Goal: Information Seeking & Learning: Learn about a topic

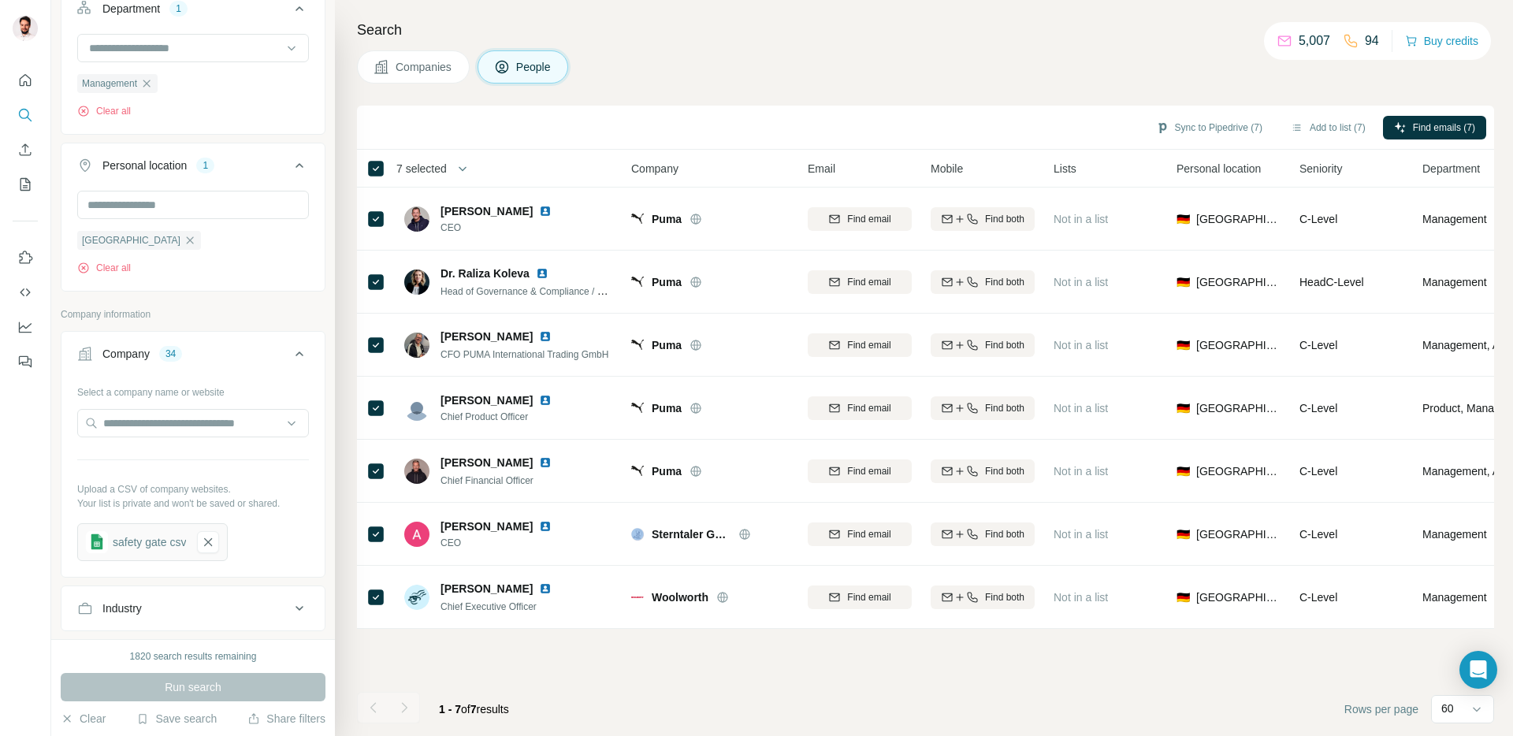
scroll to position [574, 0]
click at [213, 541] on icon "button" at bounding box center [208, 539] width 14 height 16
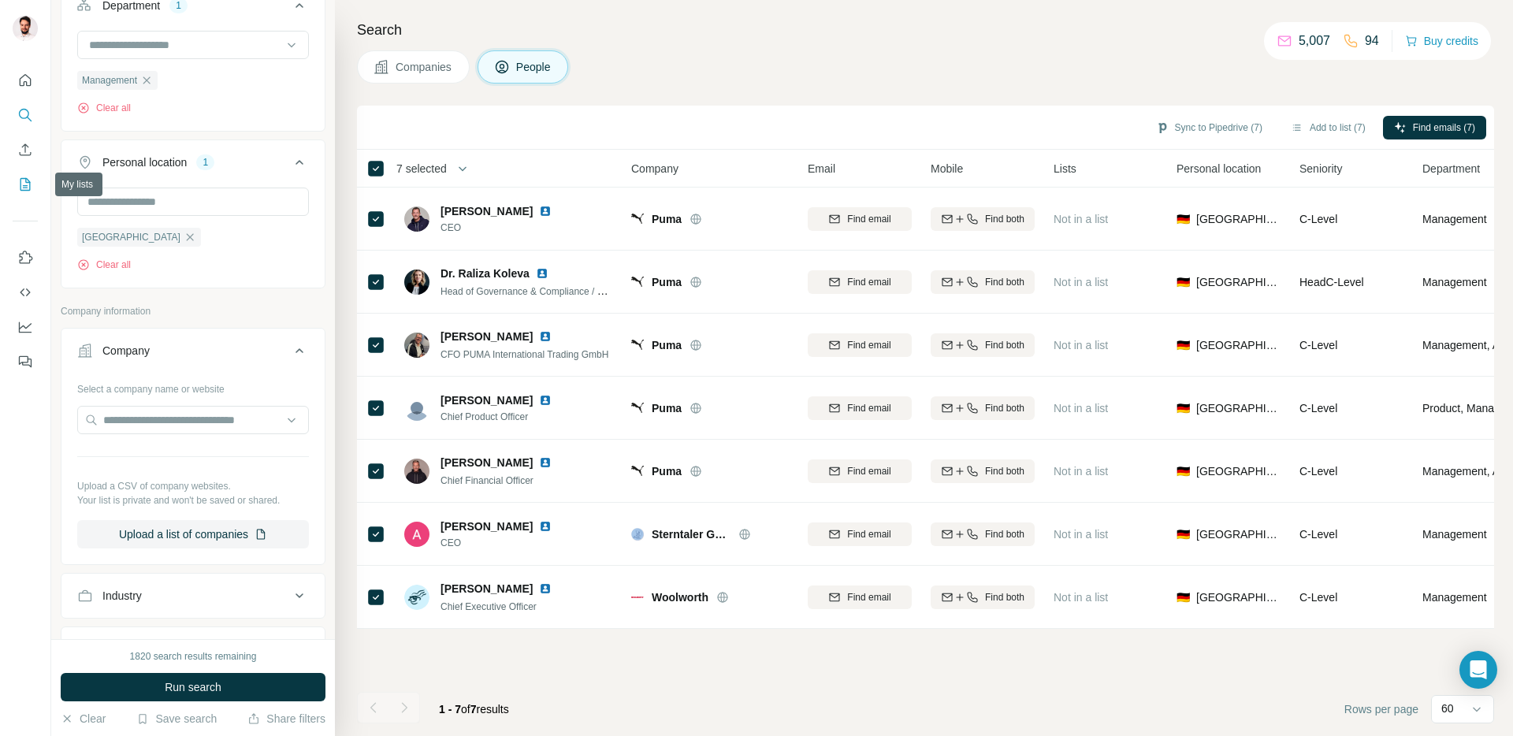
click at [27, 189] on icon "My lists" at bounding box center [25, 185] width 16 height 16
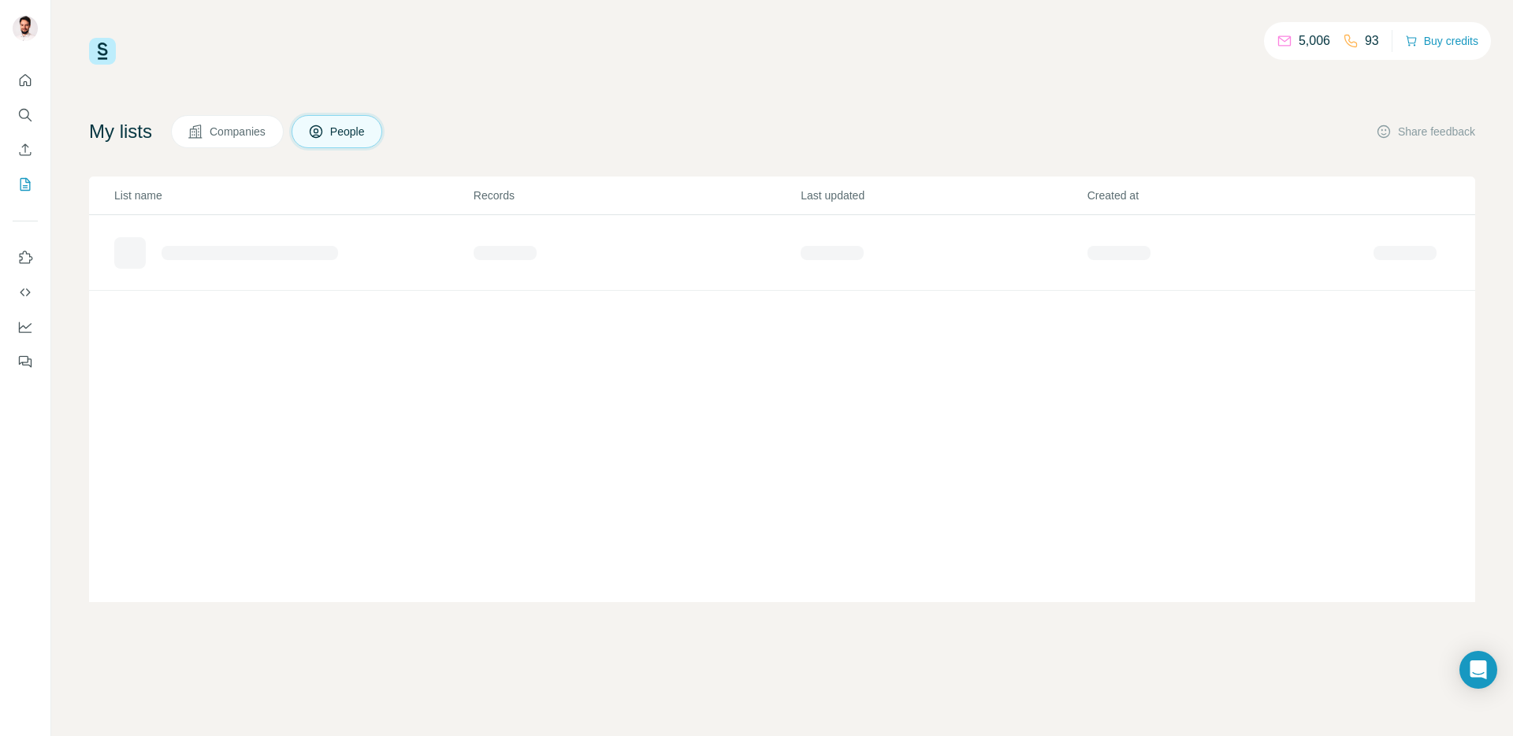
click at [224, 125] on span "Companies" at bounding box center [239, 132] width 58 height 16
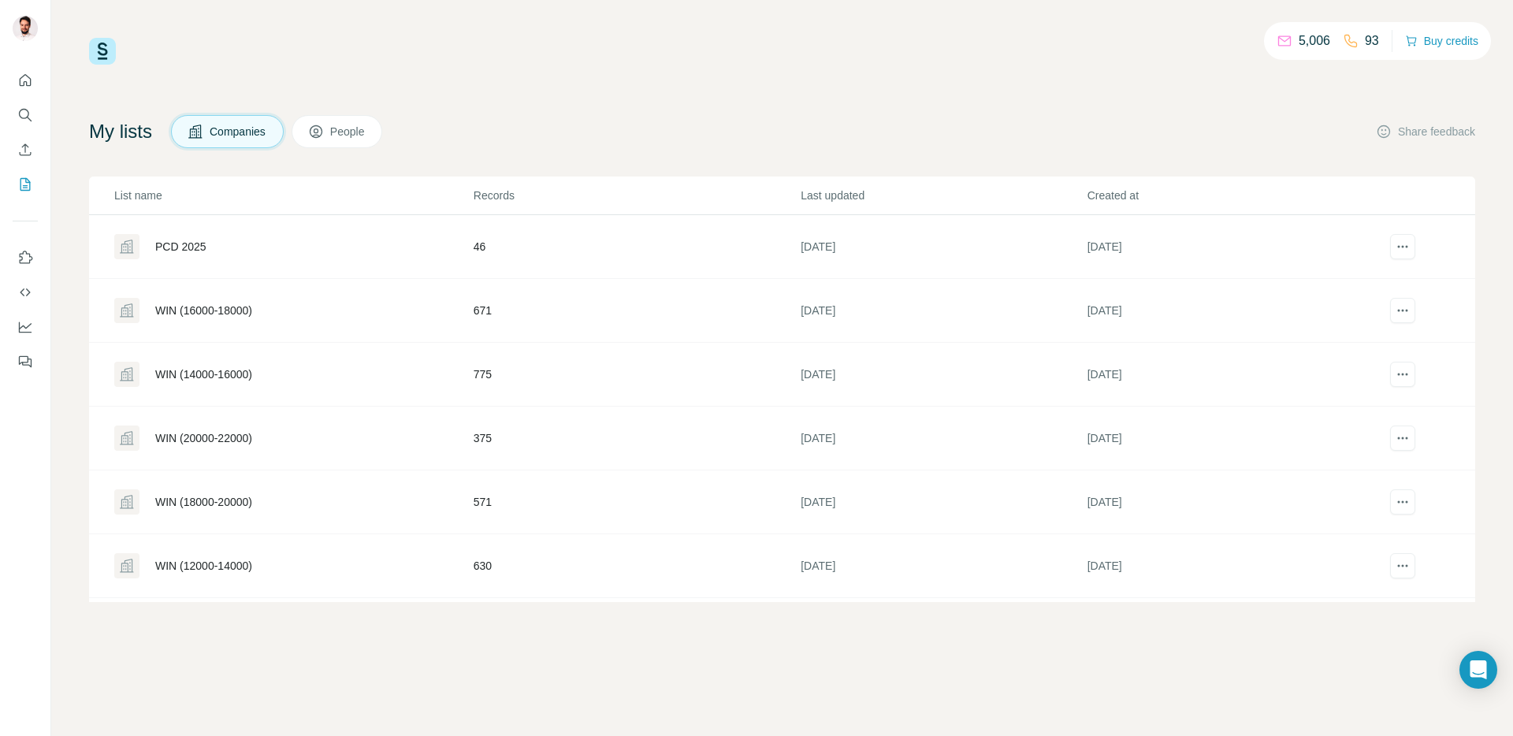
click at [144, 248] on div "PCD 2025" at bounding box center [293, 246] width 358 height 25
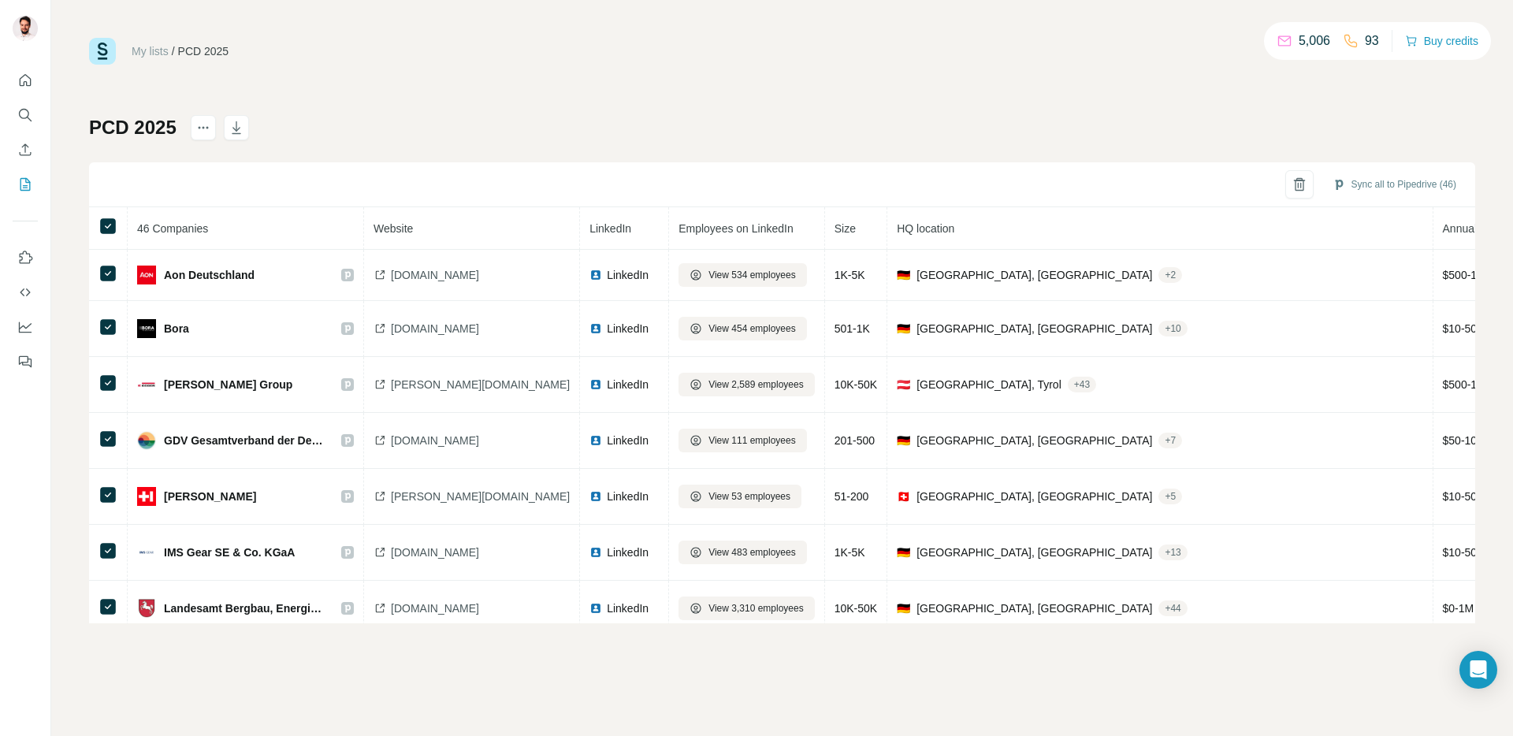
click at [1114, 123] on div "PCD 2025 Sync all to Pipedrive (46) 46 Companies Website LinkedIn Employees on …" at bounding box center [782, 369] width 1386 height 508
click at [25, 154] on icon "Enrich CSV" at bounding box center [25, 150] width 16 height 16
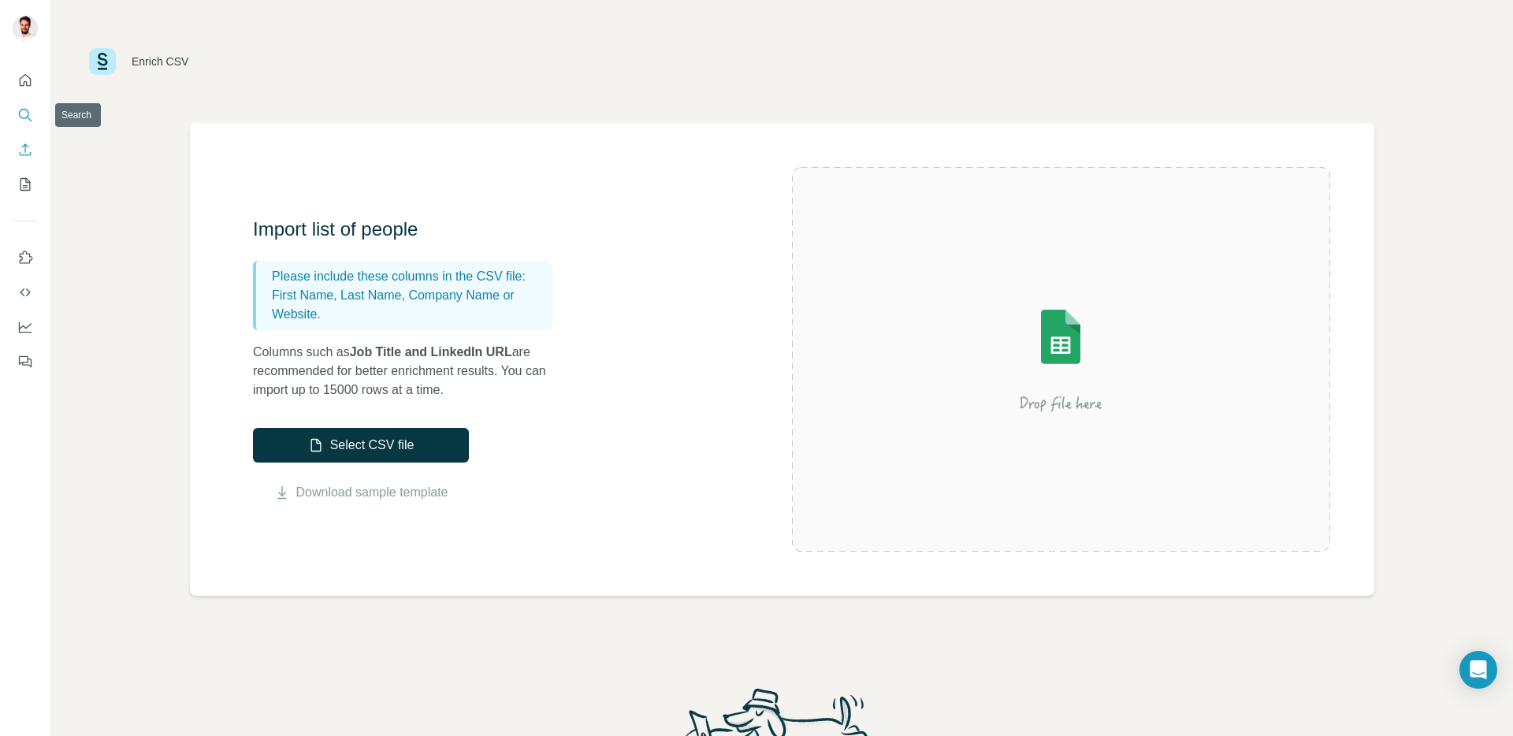
click at [32, 113] on icon "Search" at bounding box center [25, 115] width 16 height 16
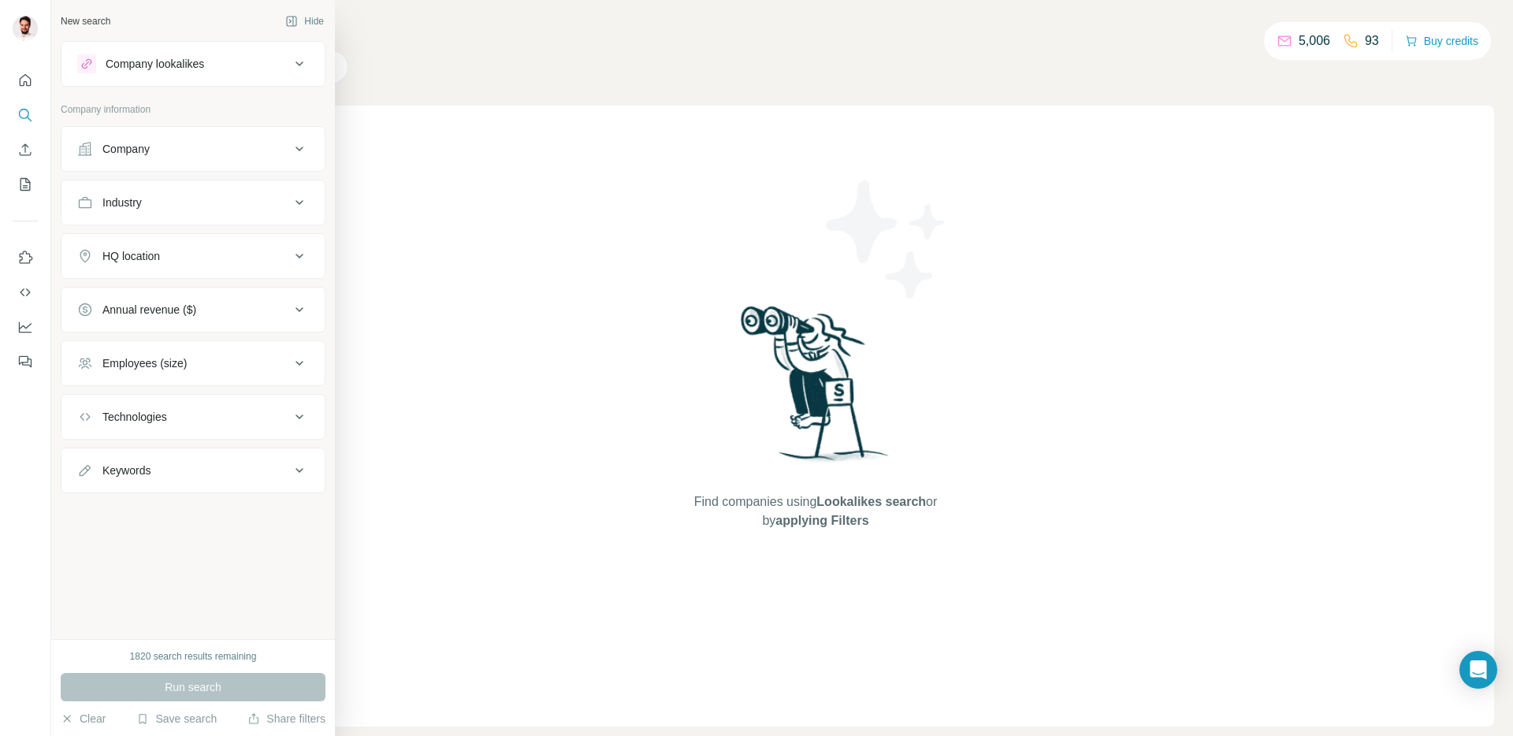
click at [157, 163] on button "Company" at bounding box center [192, 149] width 263 height 38
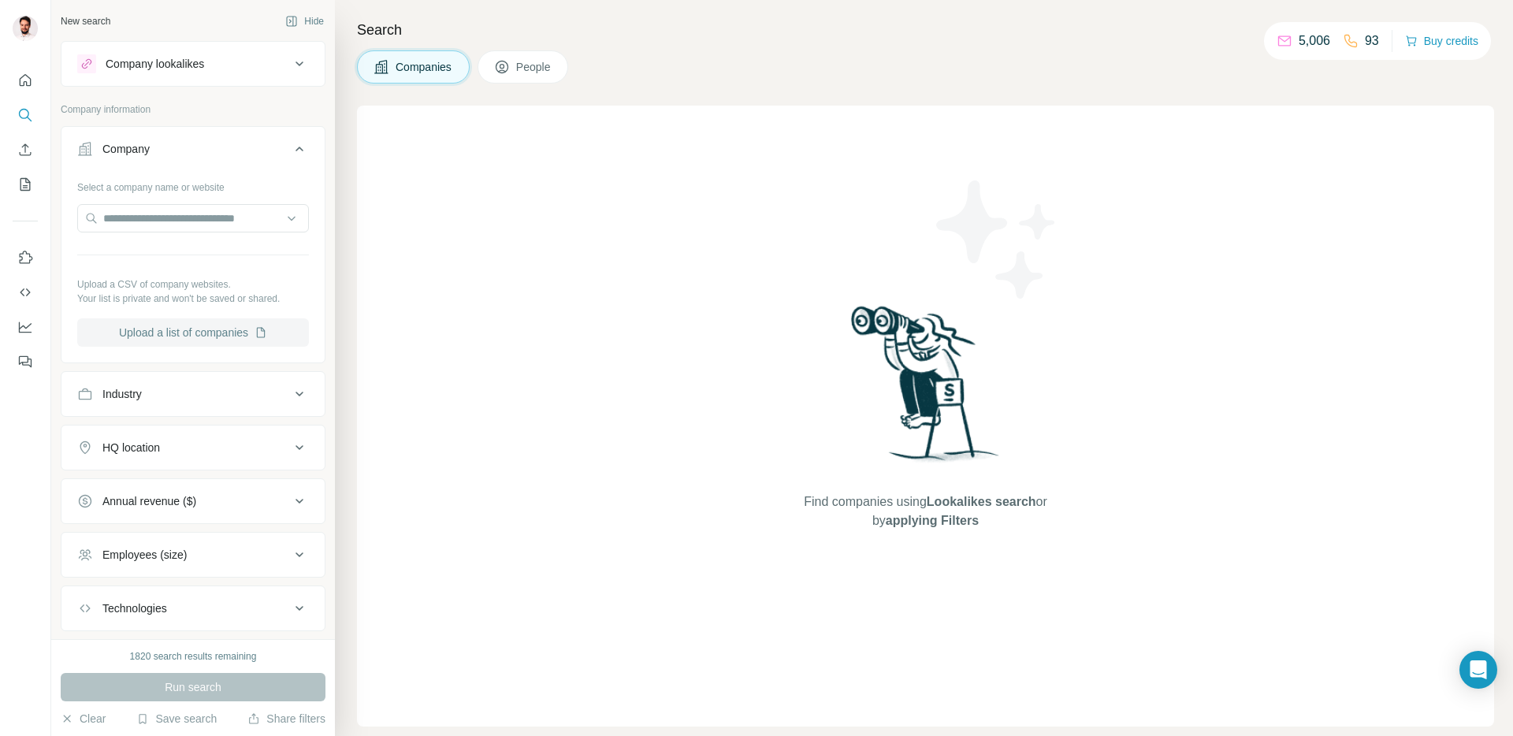
click at [193, 333] on button "Upload a list of companies" at bounding box center [193, 332] width 232 height 28
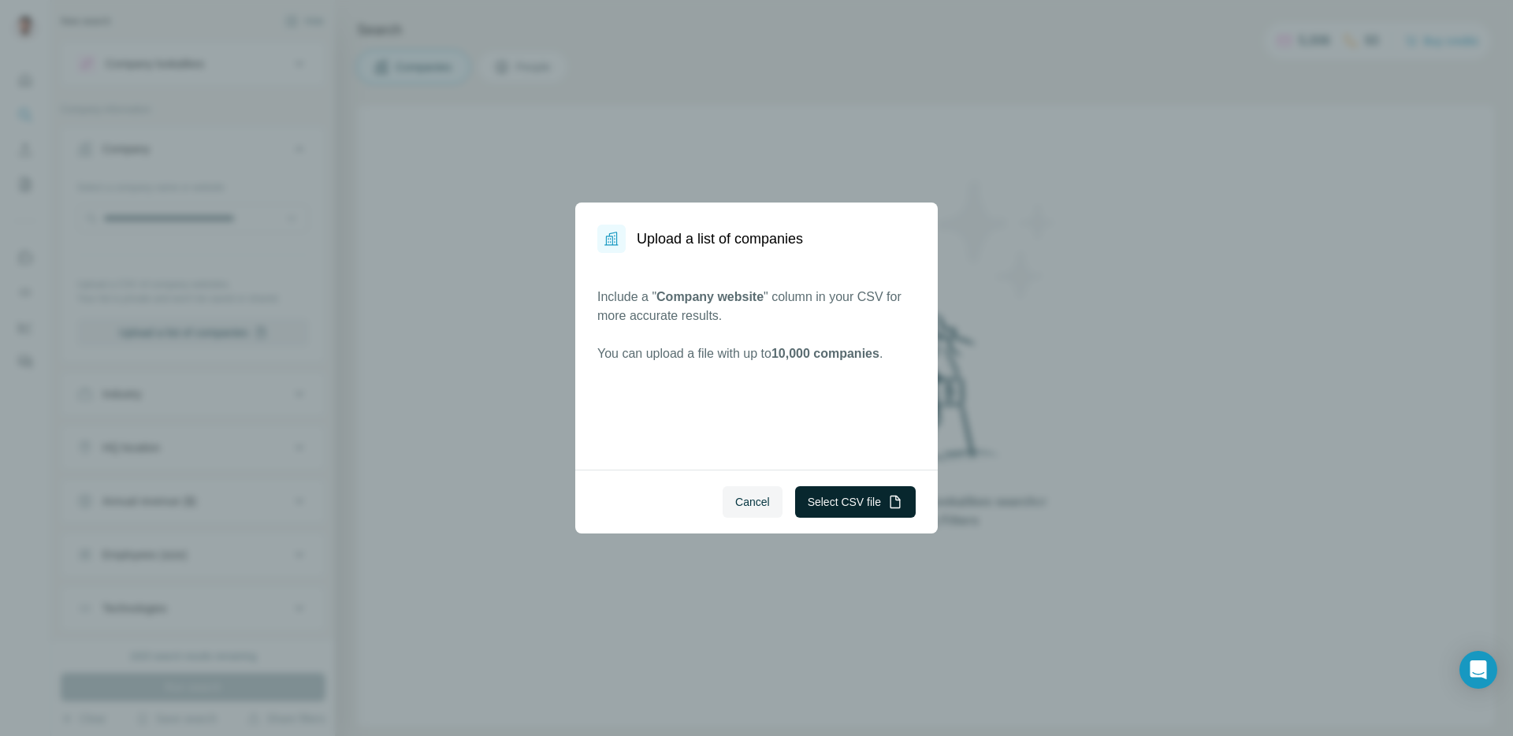
click at [839, 507] on button "Select CSV file" at bounding box center [855, 502] width 121 height 32
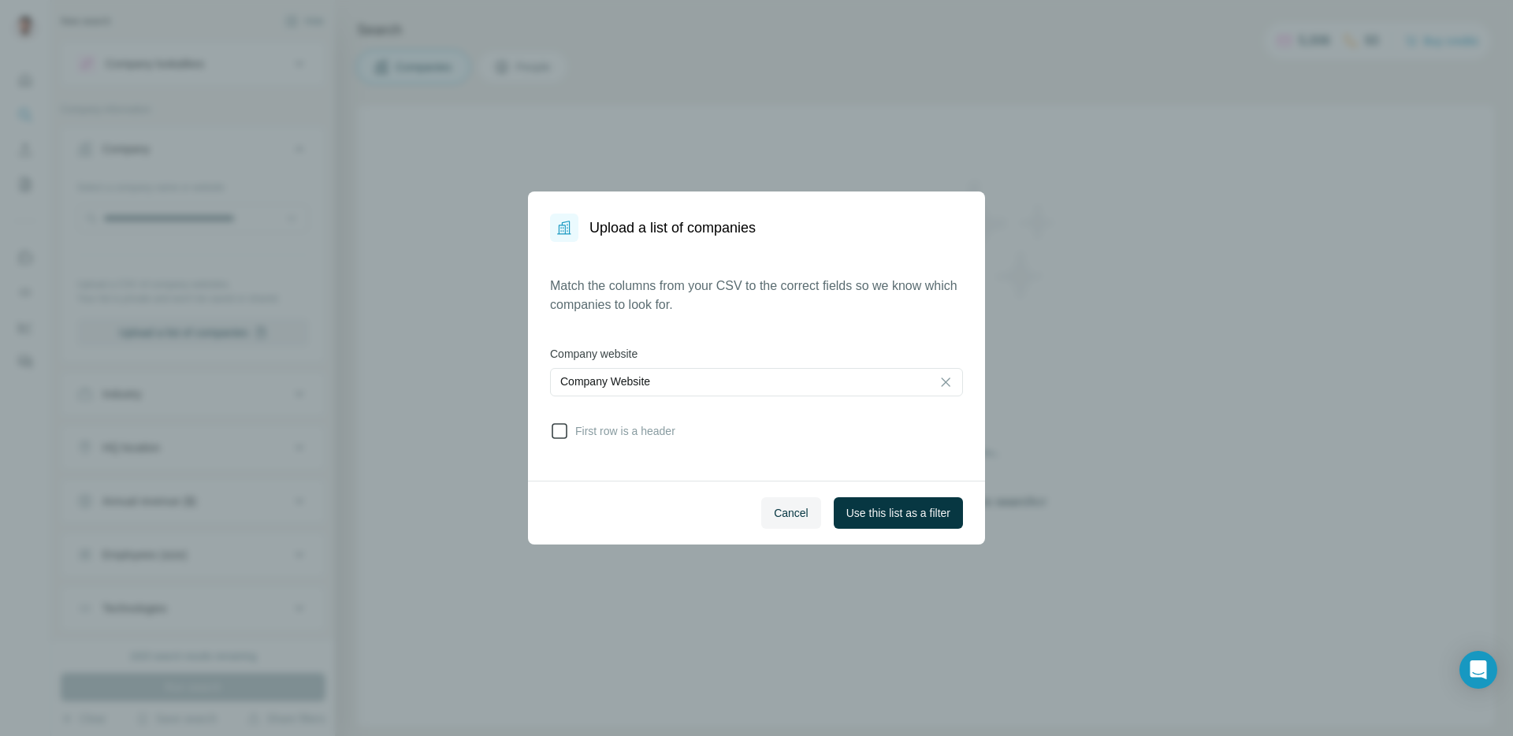
click at [651, 431] on span "First row is a header" at bounding box center [622, 431] width 106 height 16
click at [923, 513] on span "Use this list as a filter" at bounding box center [898, 513] width 104 height 16
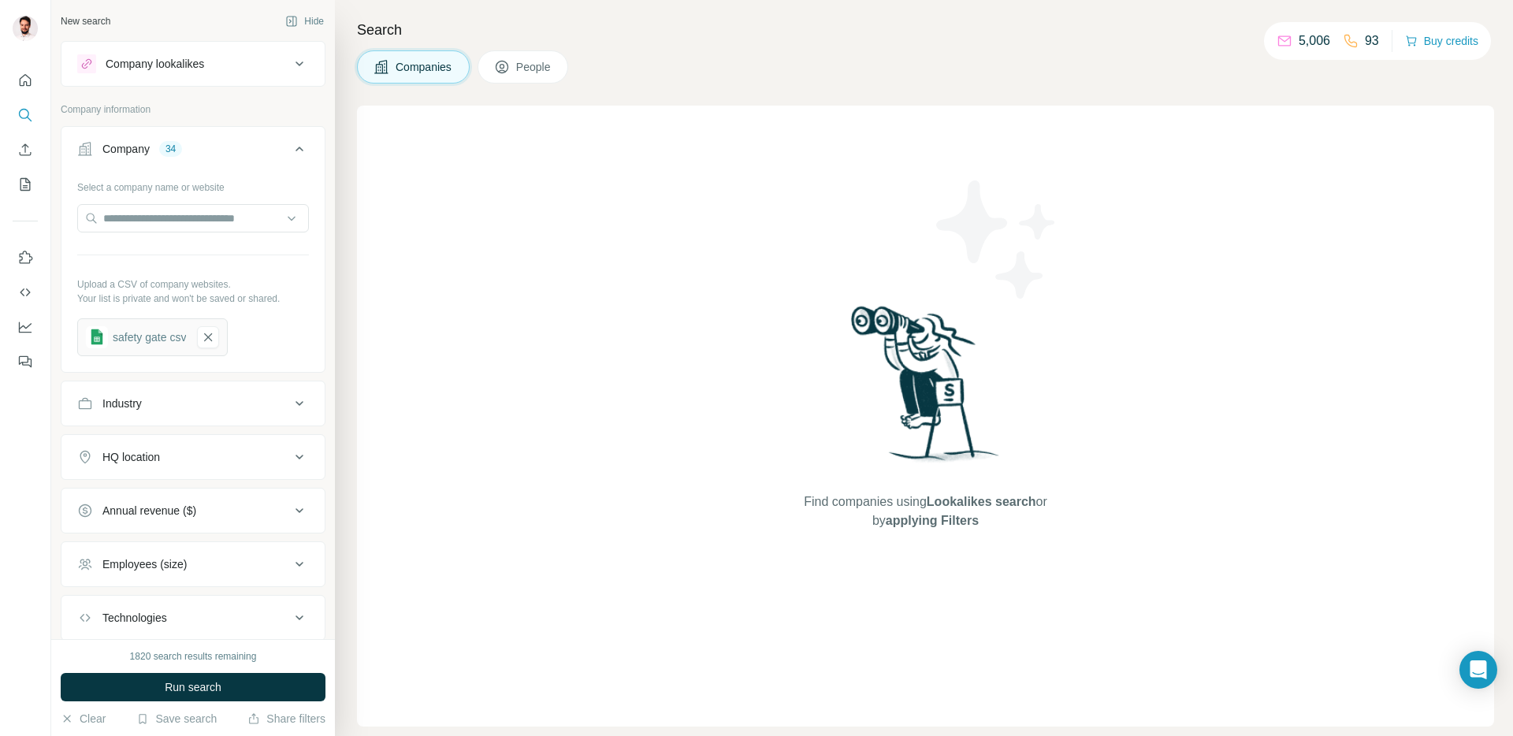
click at [232, 687] on button "Run search" at bounding box center [193, 687] width 265 height 28
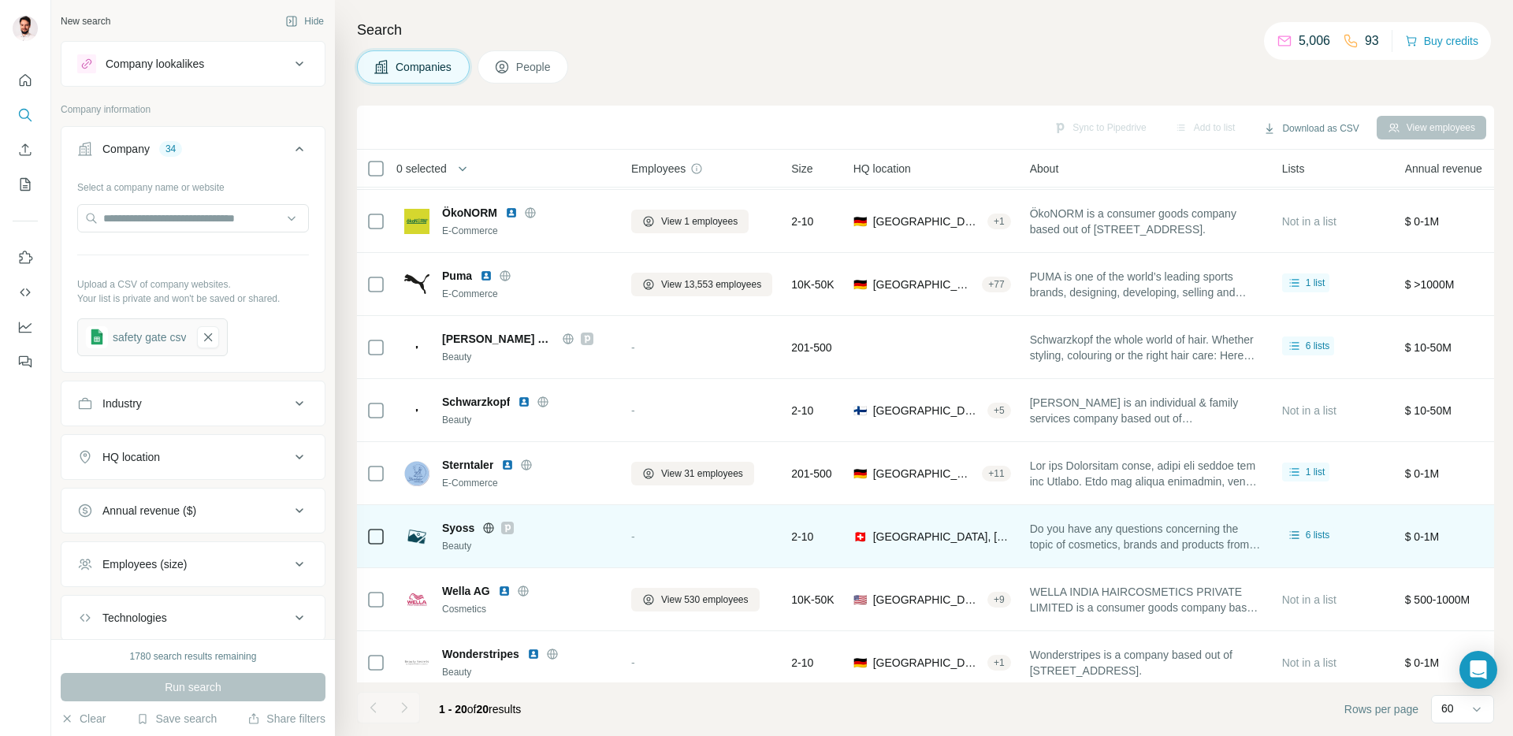
scroll to position [699, 0]
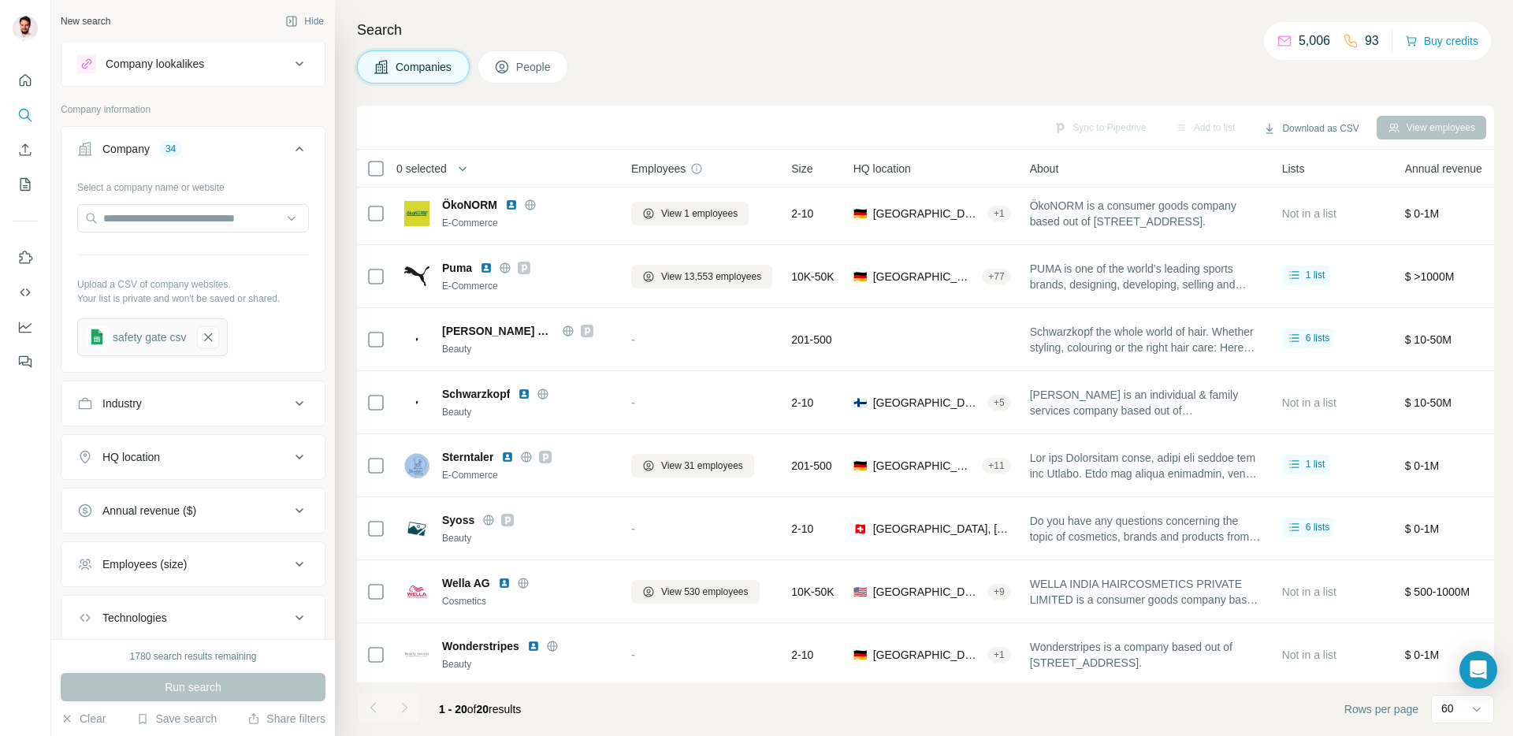
click at [502, 65] on icon at bounding box center [502, 67] width 16 height 16
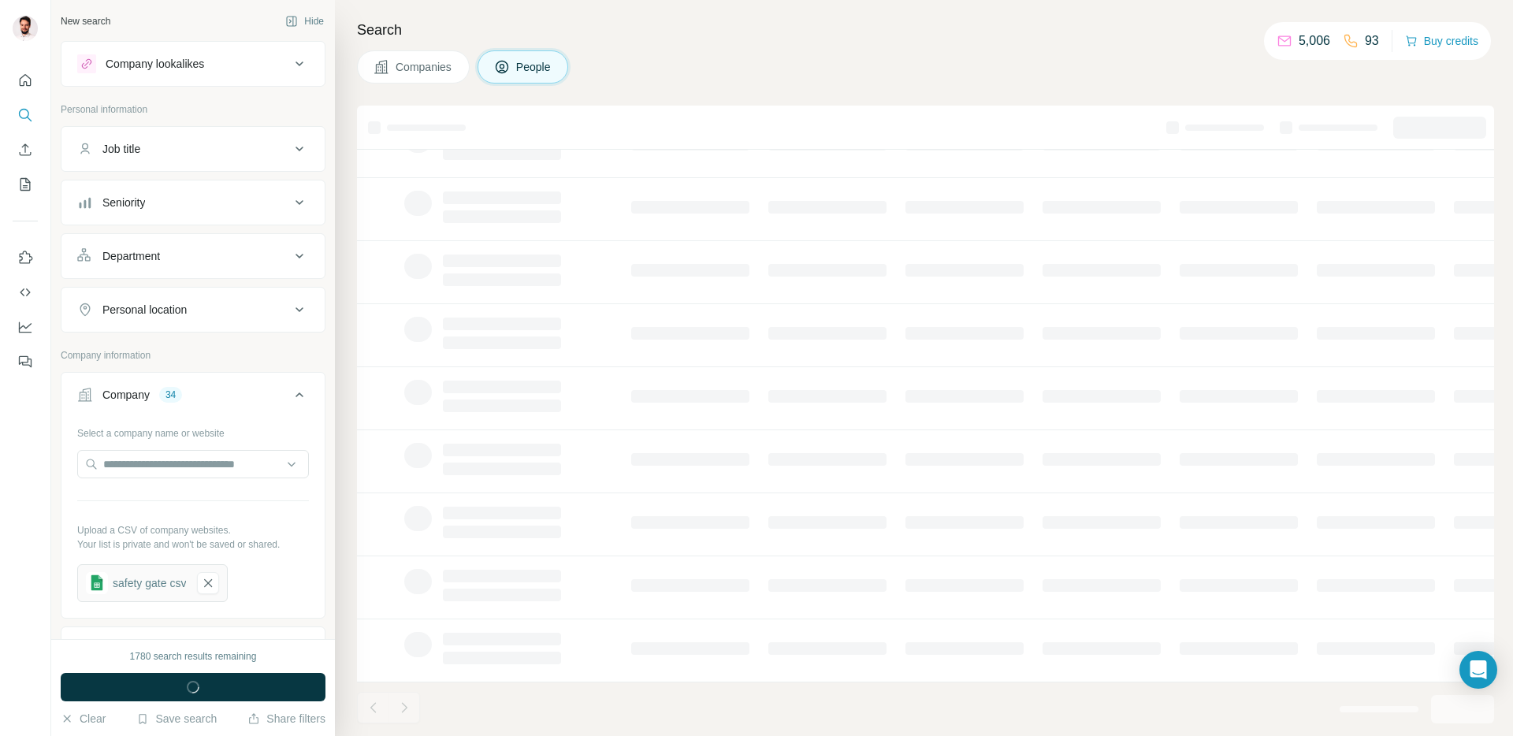
scroll to position [144, 0]
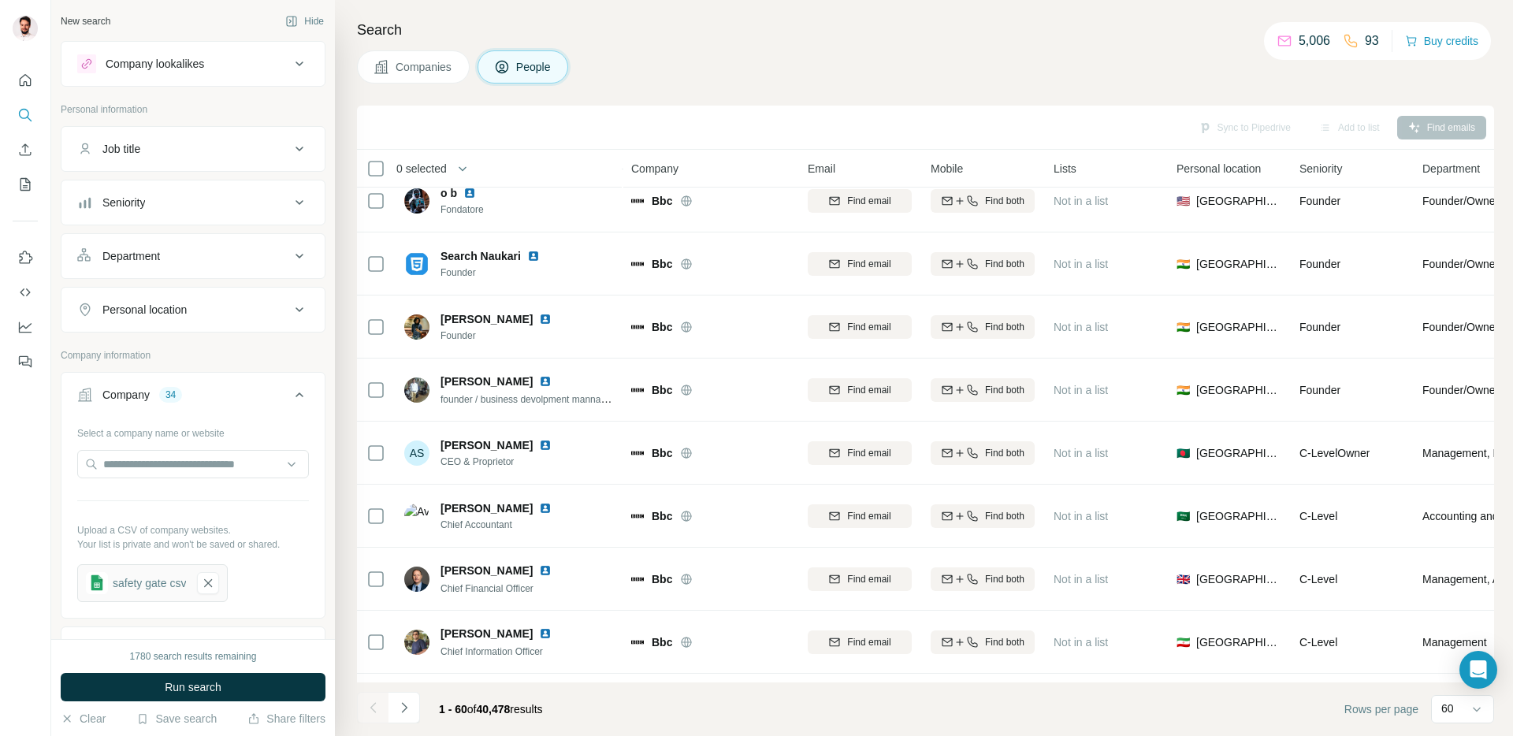
scroll to position [699, 0]
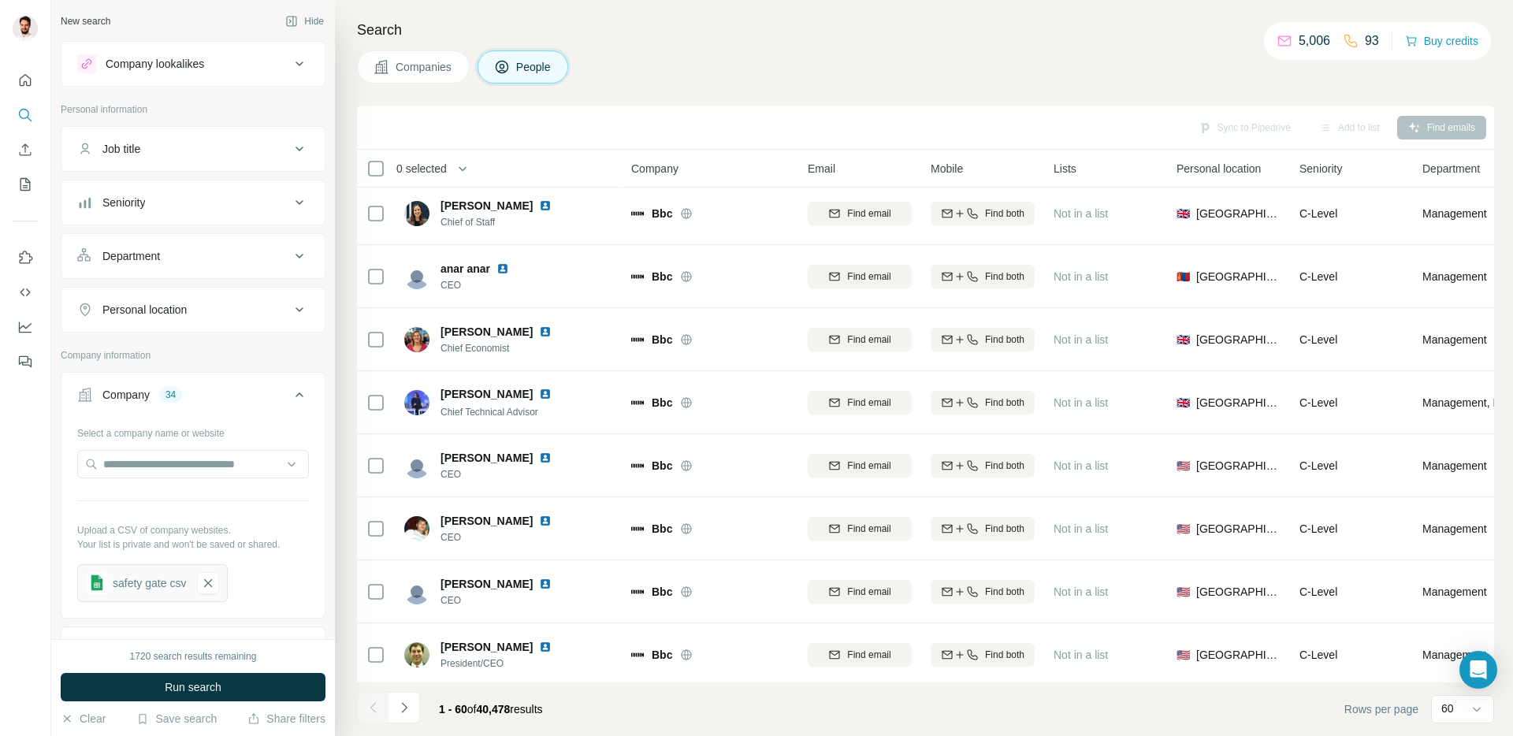
click at [151, 199] on div "Seniority" at bounding box center [183, 203] width 213 height 16
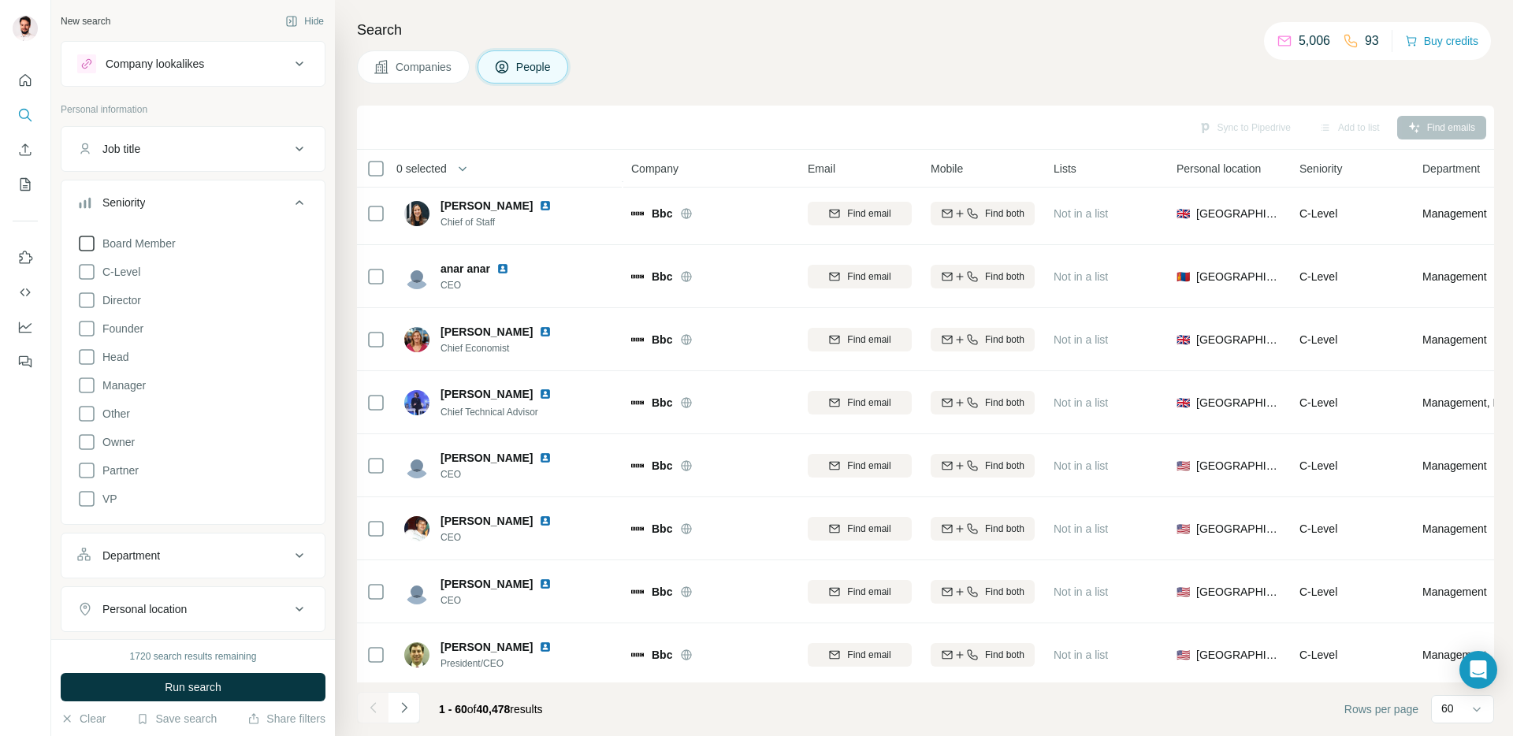
click at [147, 244] on span "Board Member" at bounding box center [136, 244] width 80 height 16
click at [125, 272] on span "C-Level" at bounding box center [118, 272] width 44 height 16
click at [123, 301] on span "Director" at bounding box center [118, 300] width 45 height 16
click at [116, 359] on span "Head" at bounding box center [112, 357] width 32 height 16
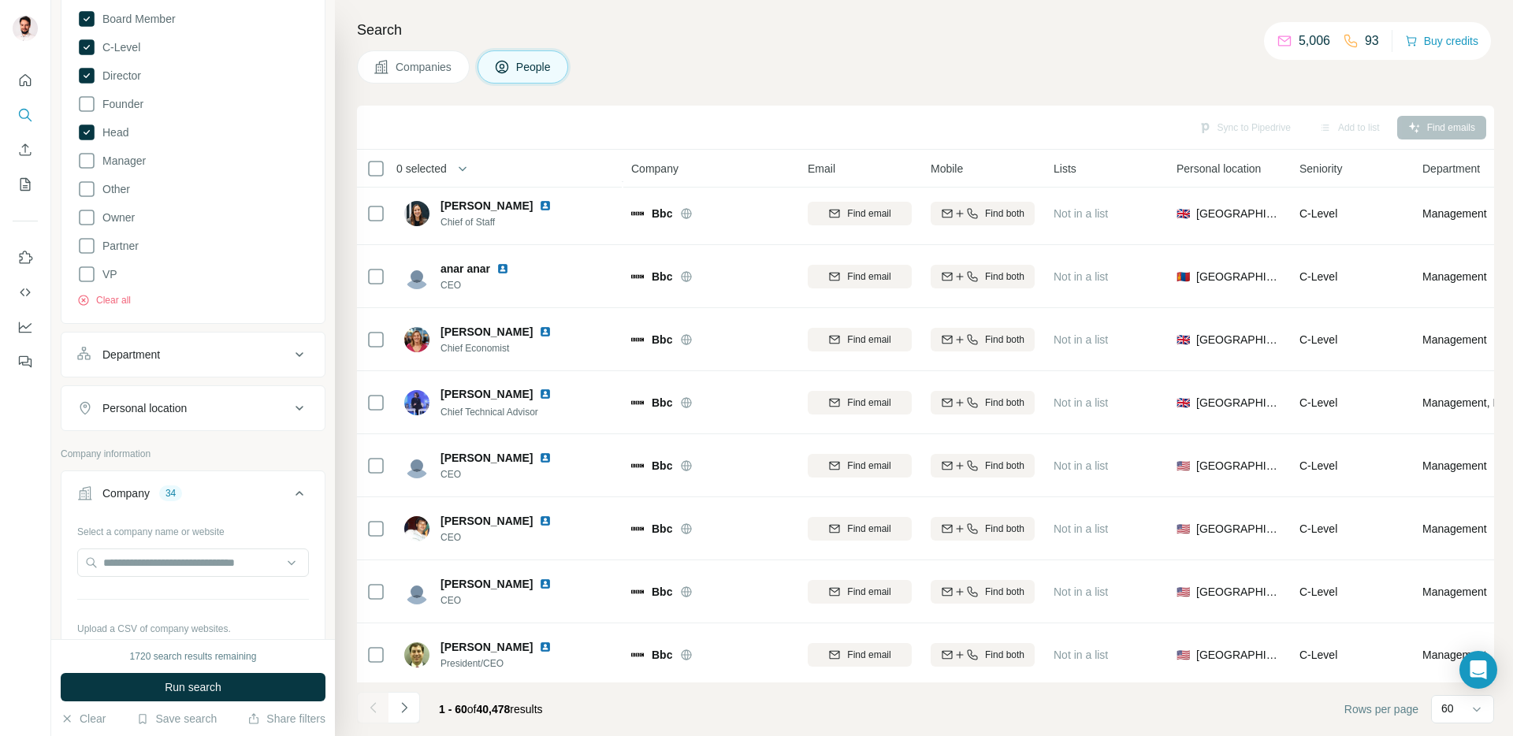
scroll to position [227, 0]
click at [160, 351] on div "Department" at bounding box center [131, 352] width 58 height 16
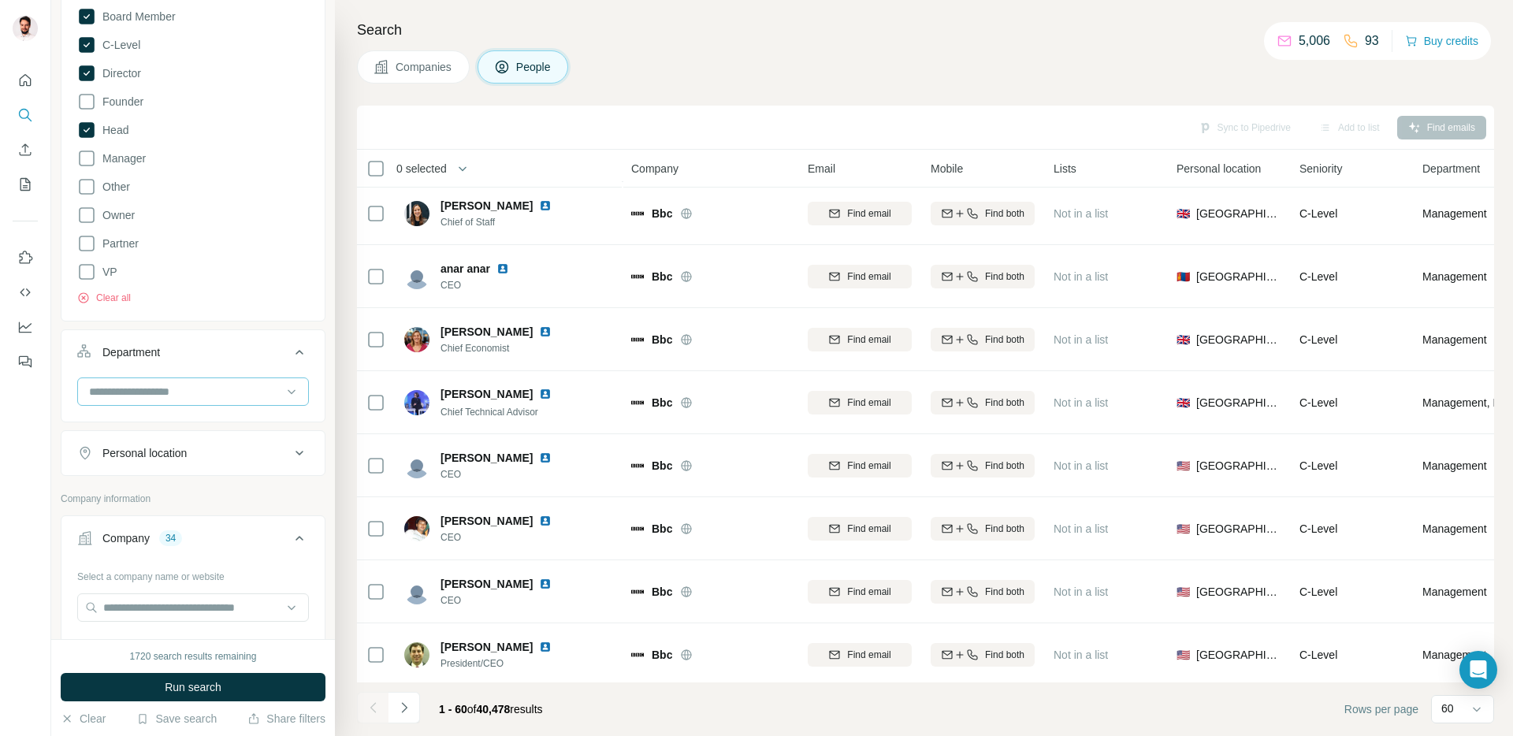
click at [160, 395] on input at bounding box center [184, 391] width 195 height 17
type input "*"
click at [147, 418] on div "Quality Control" at bounding box center [187, 427] width 212 height 28
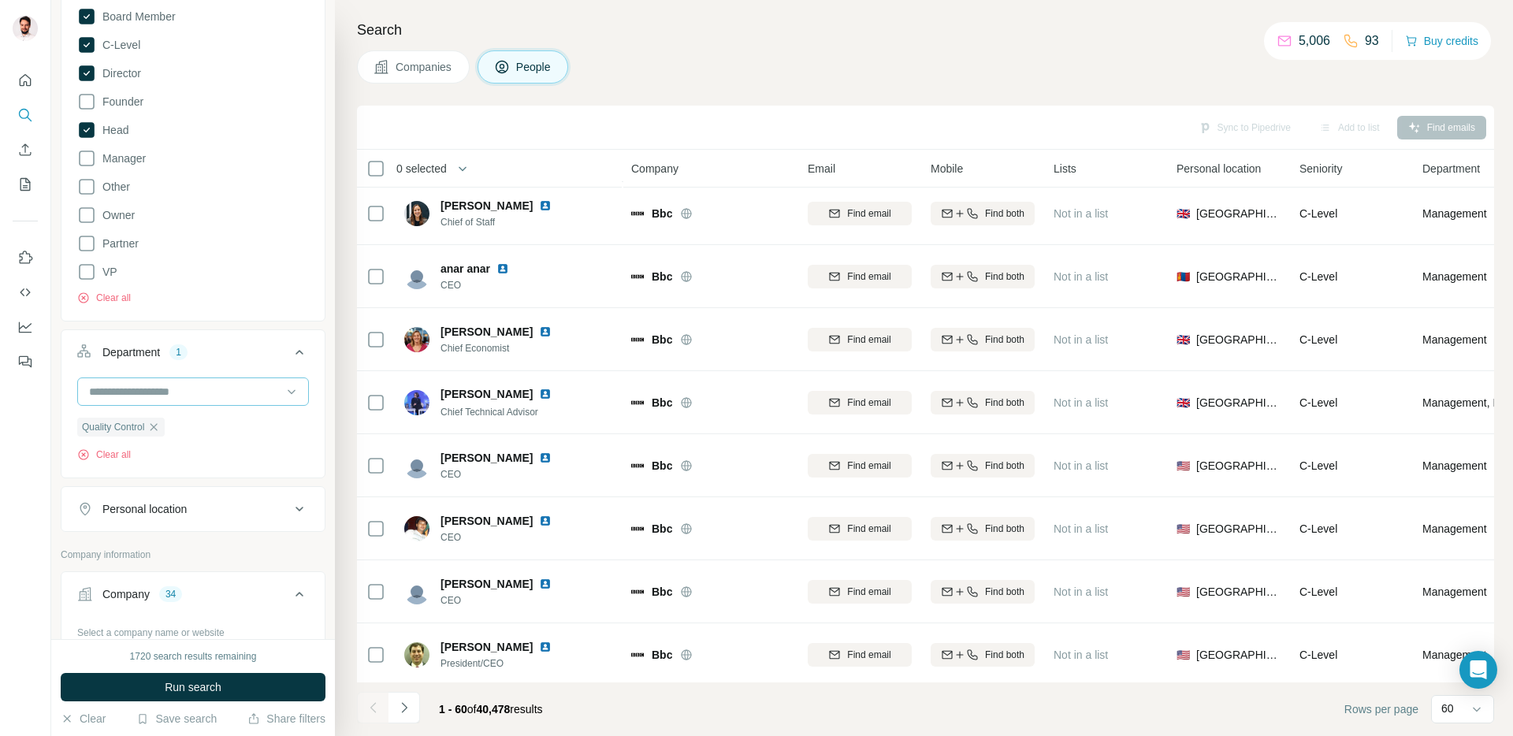
click at [206, 390] on input at bounding box center [184, 391] width 195 height 17
type input "****"
click at [132, 432] on p "Procurement" at bounding box center [122, 427] width 63 height 16
click at [201, 688] on span "Run search" at bounding box center [193, 687] width 57 height 16
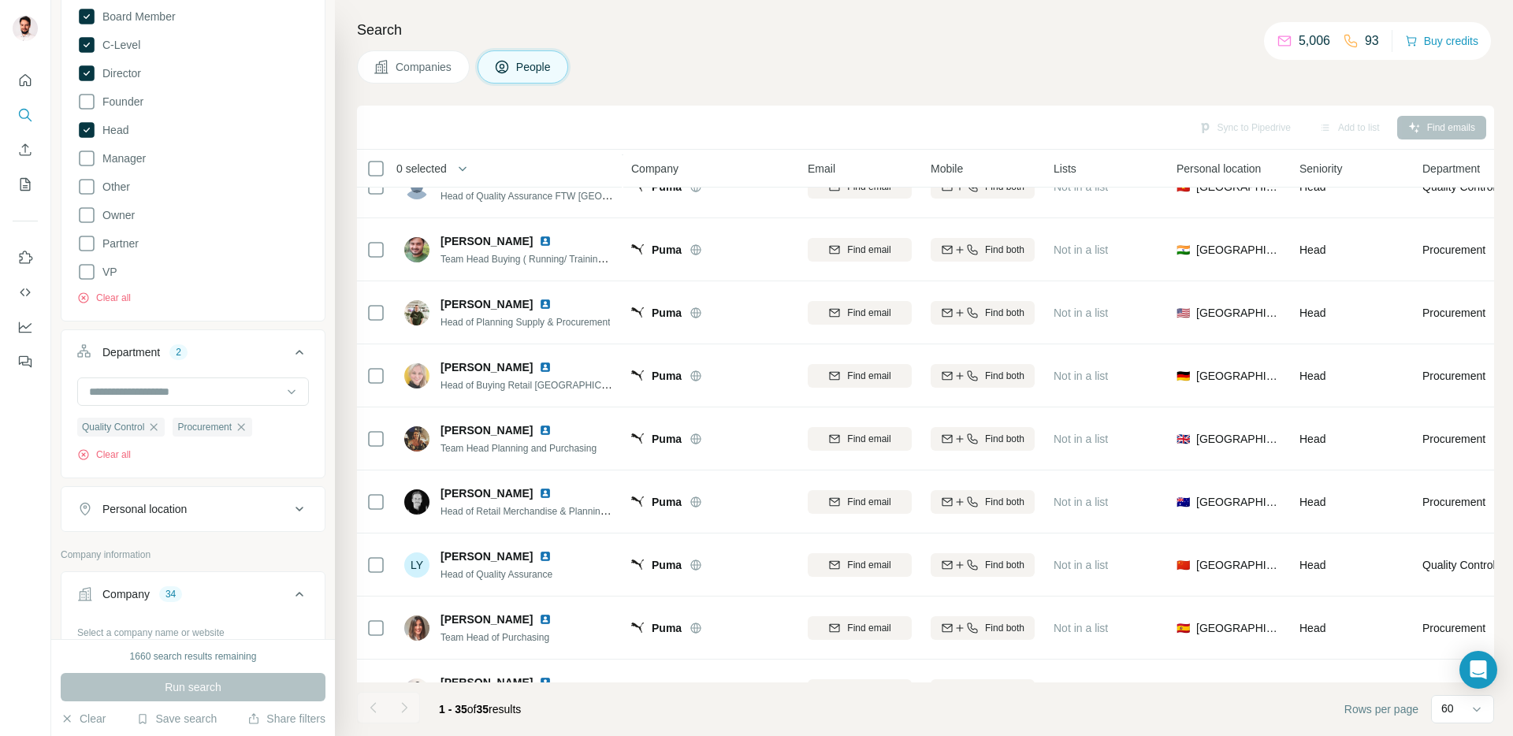
scroll to position [667, 0]
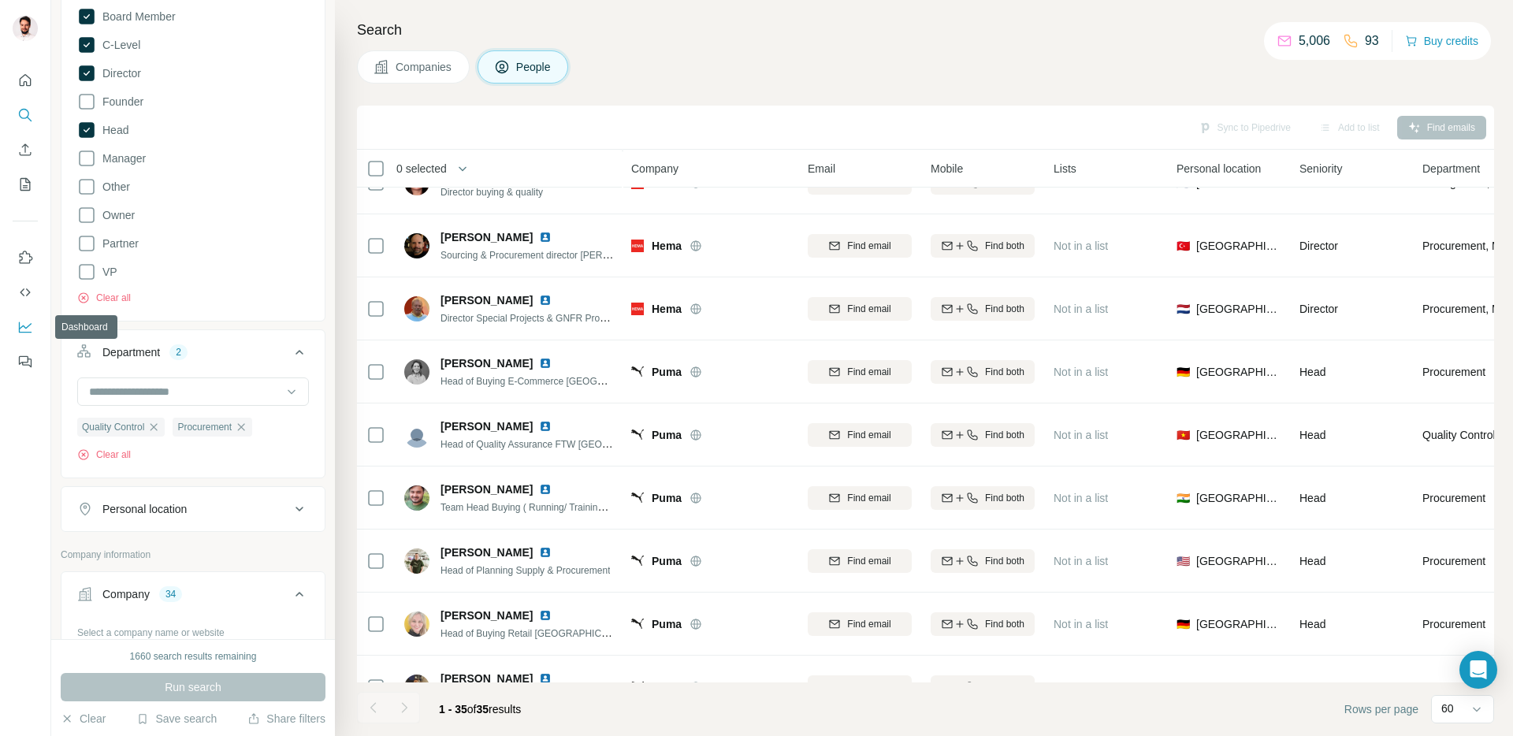
click at [17, 322] on icon "Dashboard" at bounding box center [25, 327] width 16 height 16
